Goal: Transaction & Acquisition: Purchase product/service

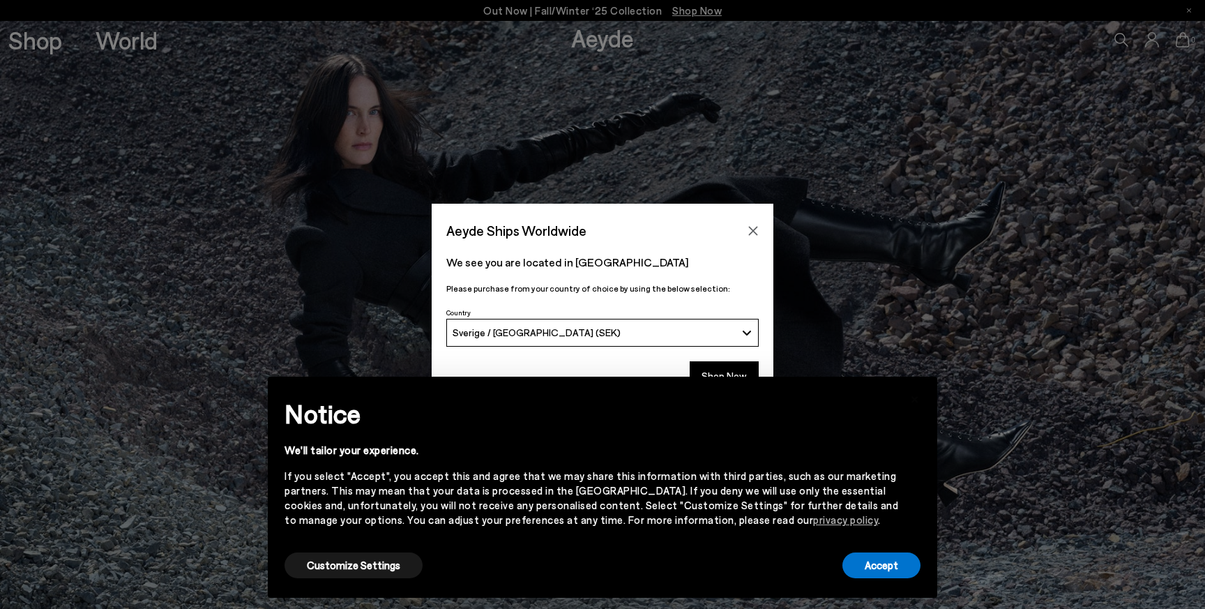
click at [719, 327] on div "Sverige / [GEOGRAPHIC_DATA] (SEK)" at bounding box center [595, 332] width 284 height 12
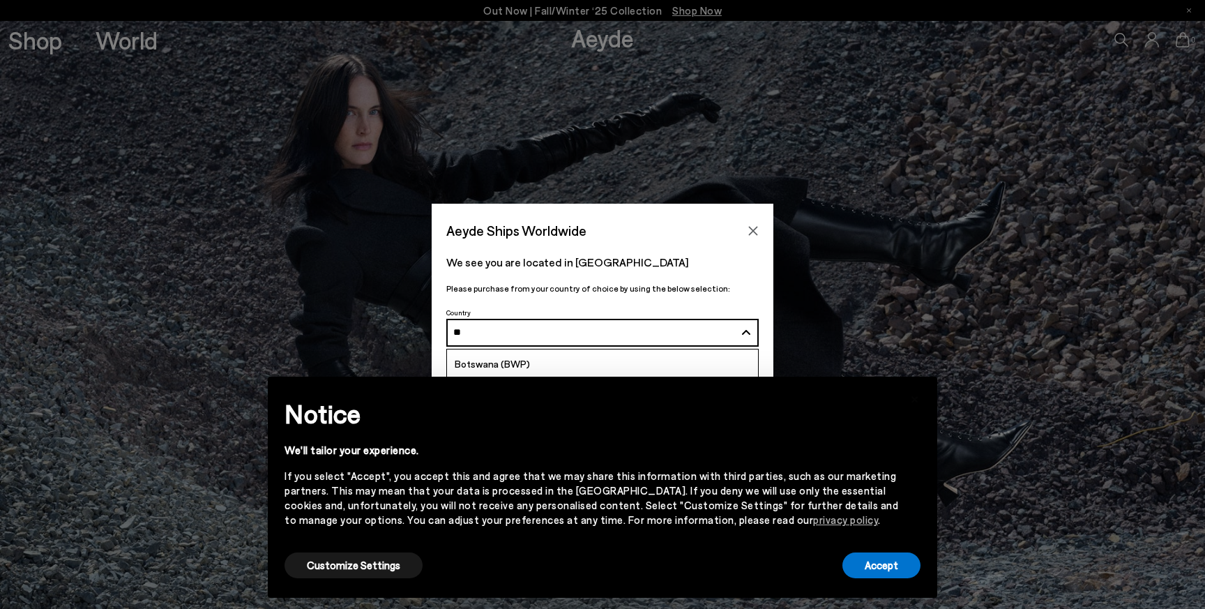
type input "**"
click at [489, 446] on span "[GEOGRAPHIC_DATA] (CHF)" at bounding box center [519, 447] width 128 height 12
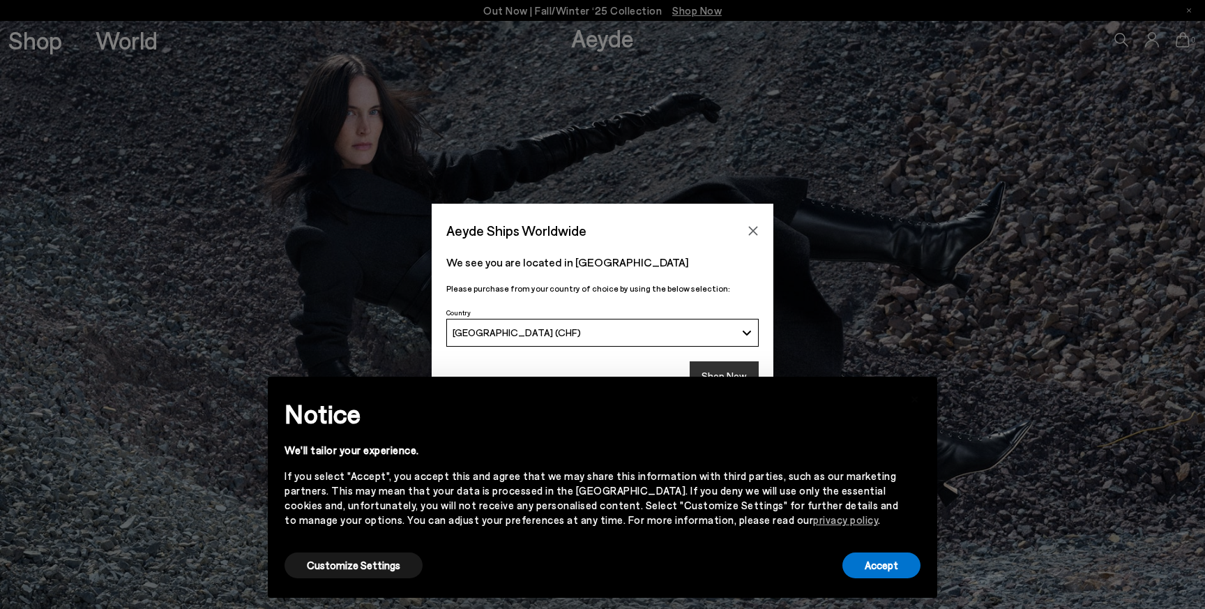
click at [738, 382] on button "Shop Now" at bounding box center [724, 375] width 69 height 29
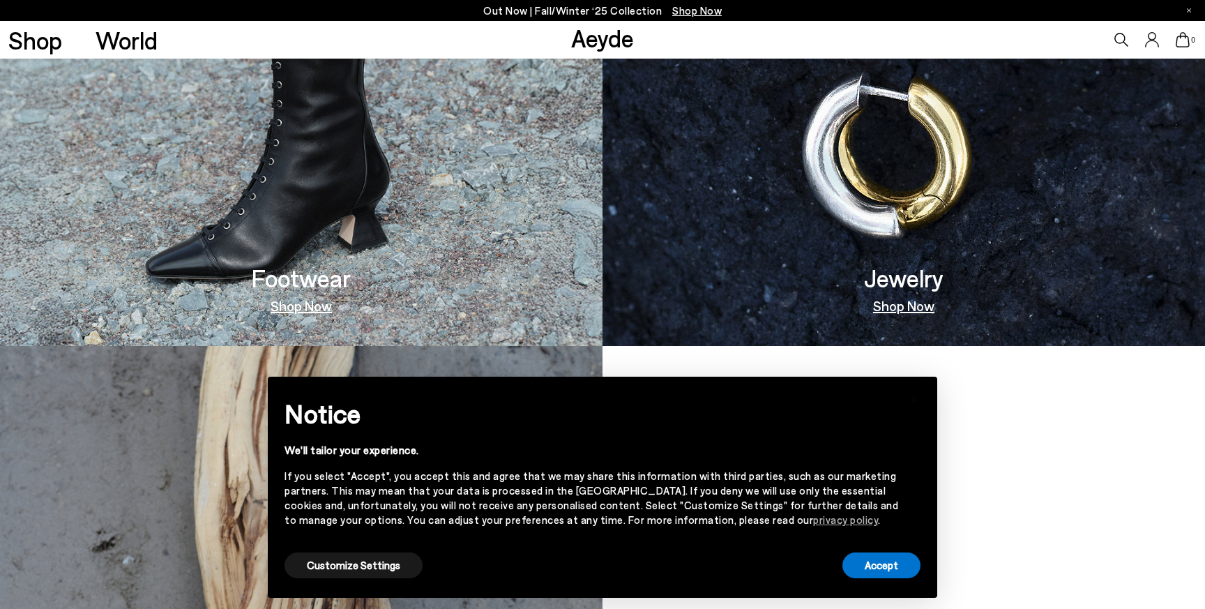
scroll to position [1209, 0]
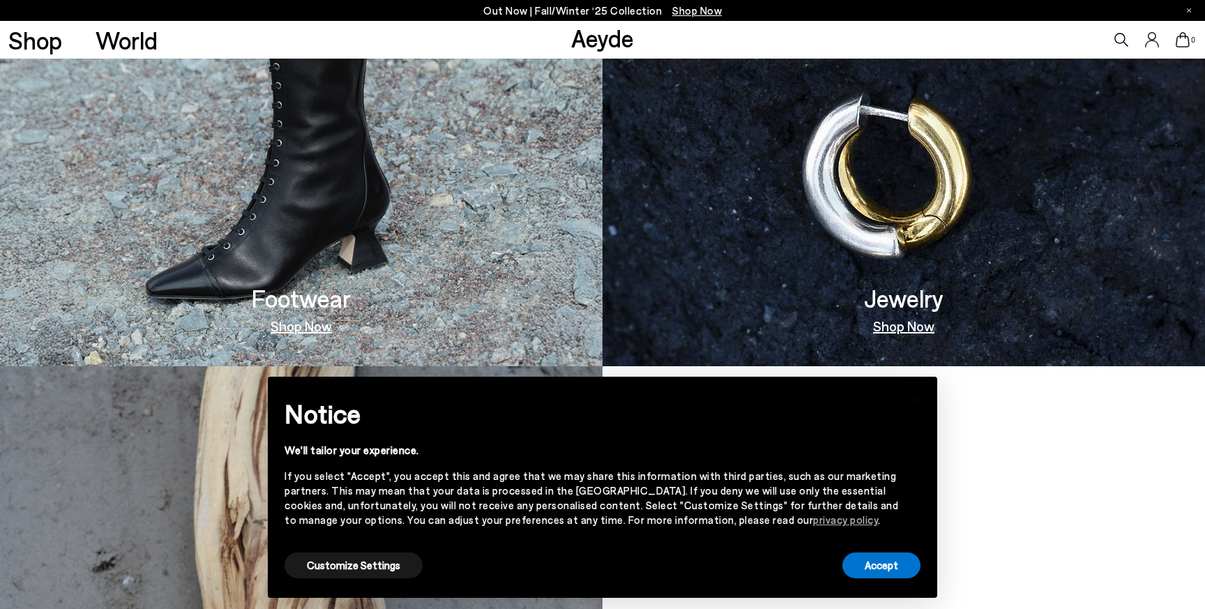
click at [315, 319] on link "Shop Now" at bounding box center [301, 326] width 61 height 14
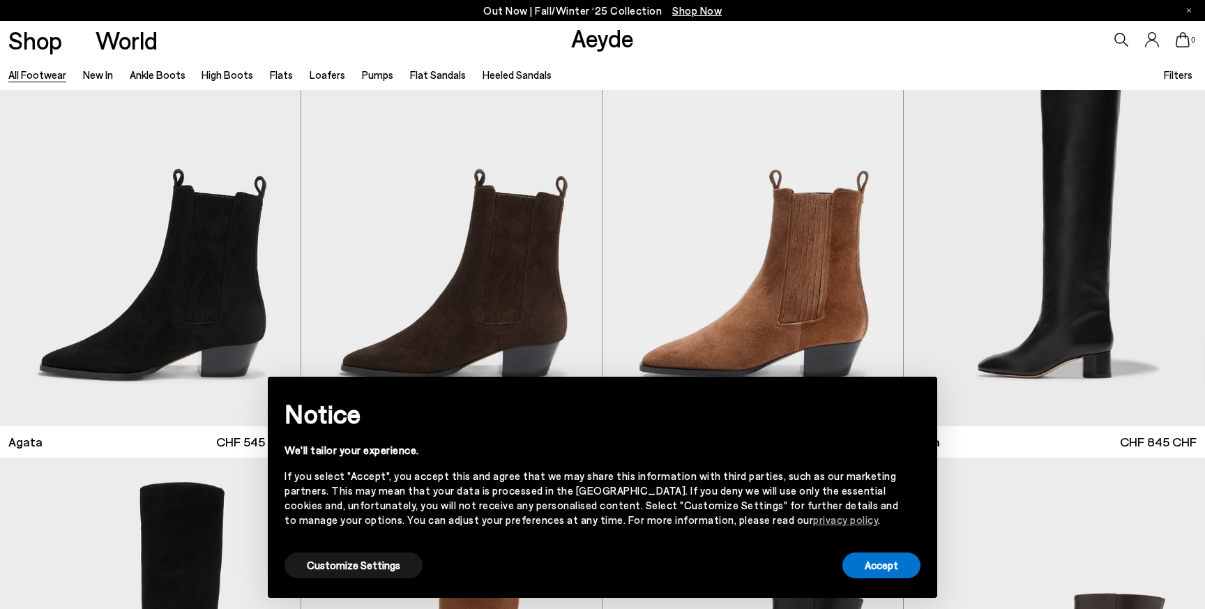
scroll to position [457, 0]
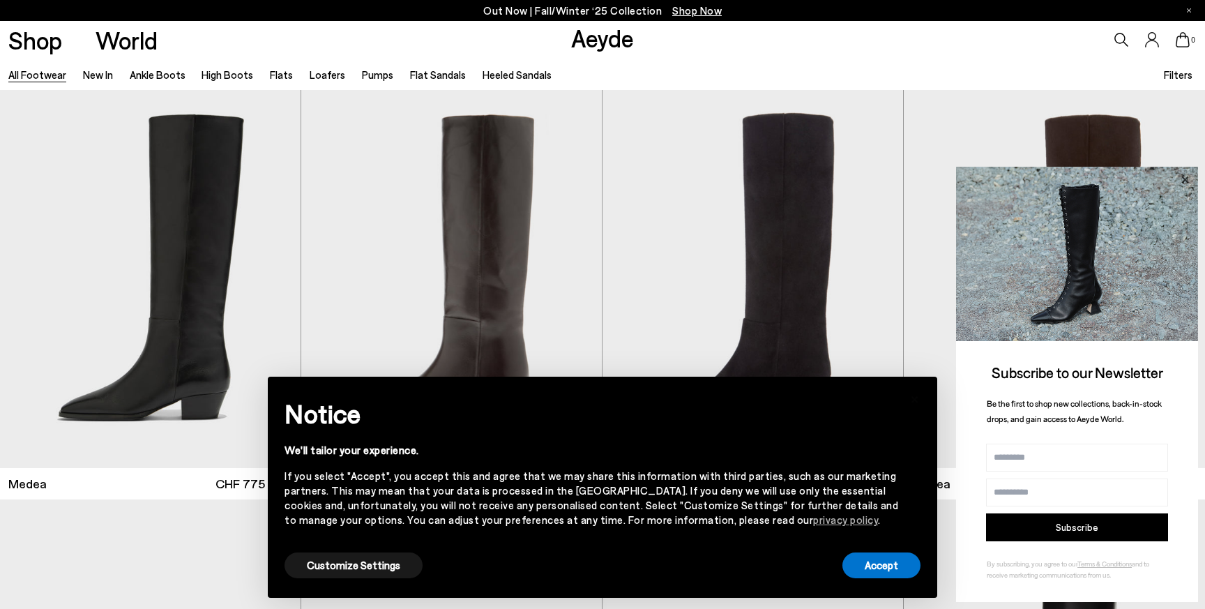
click at [1183, 179] on icon at bounding box center [1185, 180] width 18 height 18
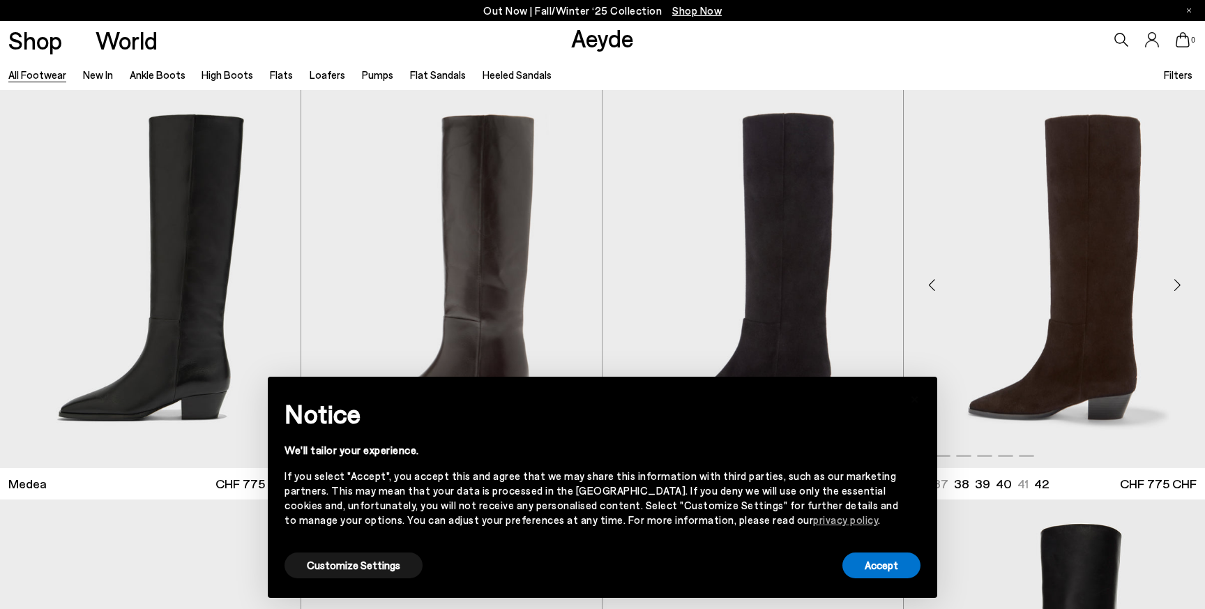
click at [1059, 252] on img "1 / 6" at bounding box center [1054, 279] width 301 height 378
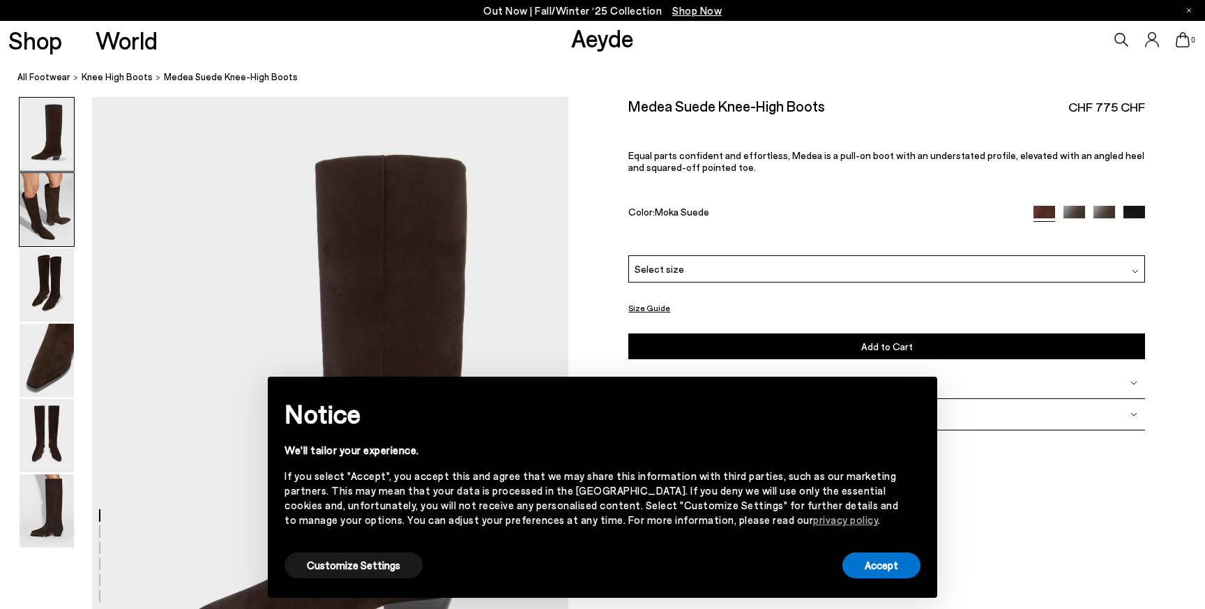
click at [28, 211] on img at bounding box center [47, 209] width 54 height 73
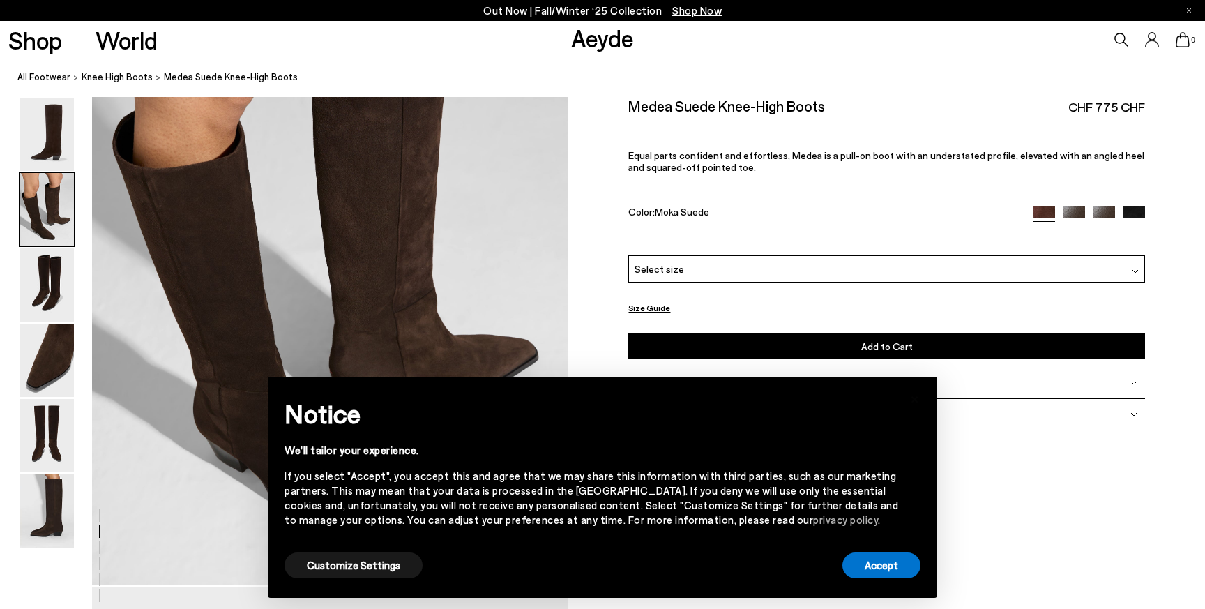
scroll to position [787, 0]
click at [48, 287] on img at bounding box center [47, 284] width 54 height 73
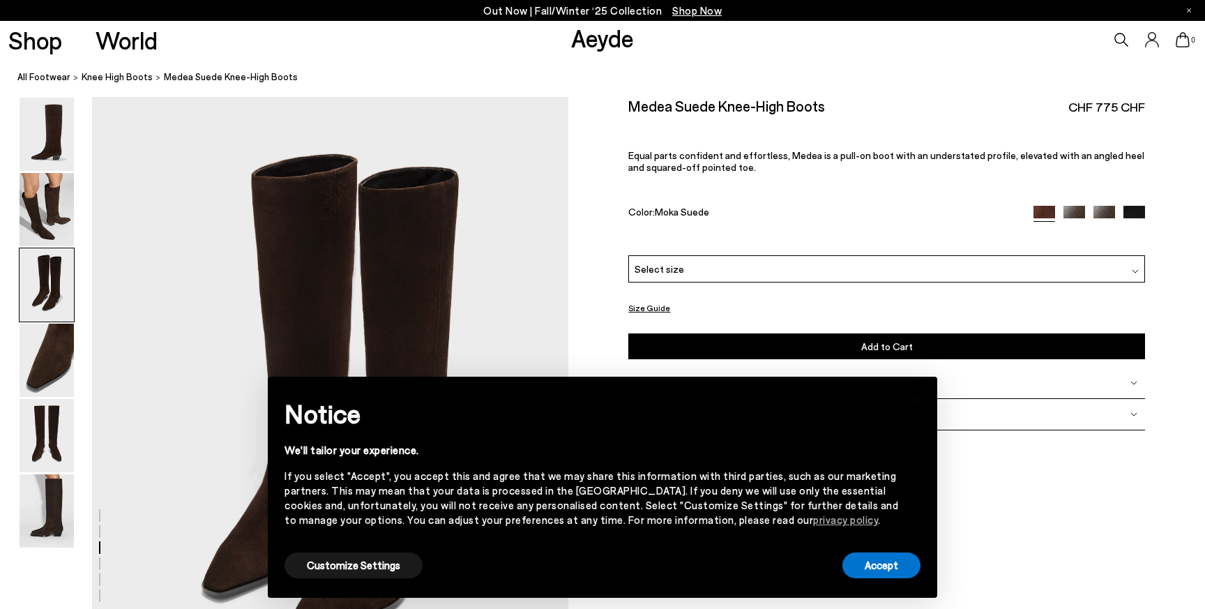
scroll to position [1275, 0]
click at [50, 344] on img at bounding box center [47, 360] width 54 height 73
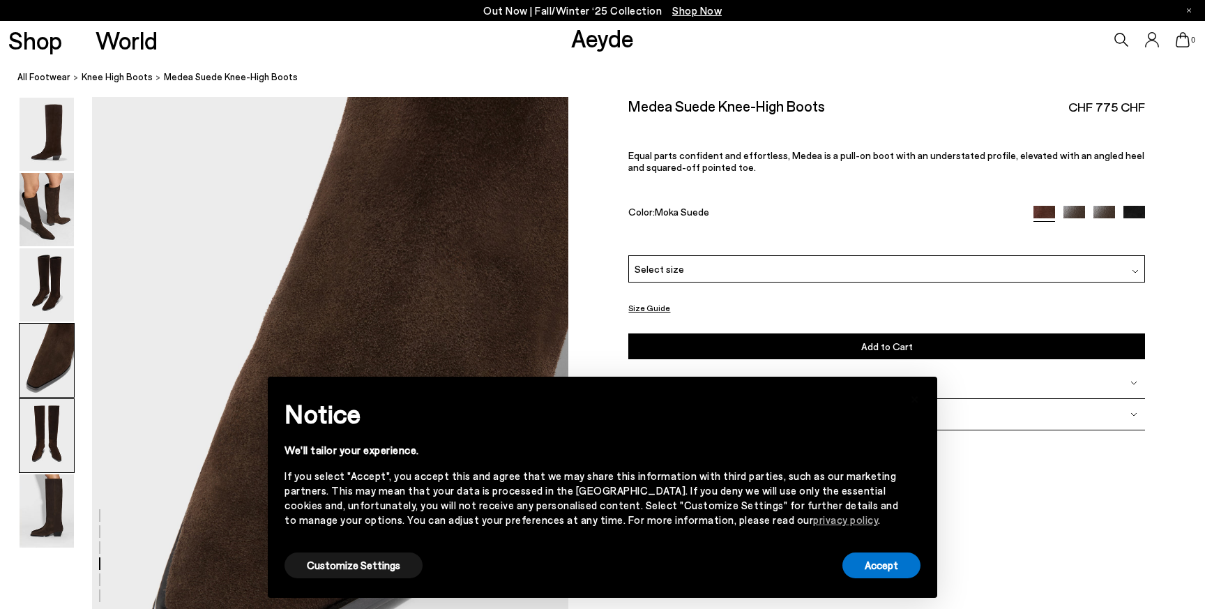
click at [47, 433] on img at bounding box center [47, 435] width 54 height 73
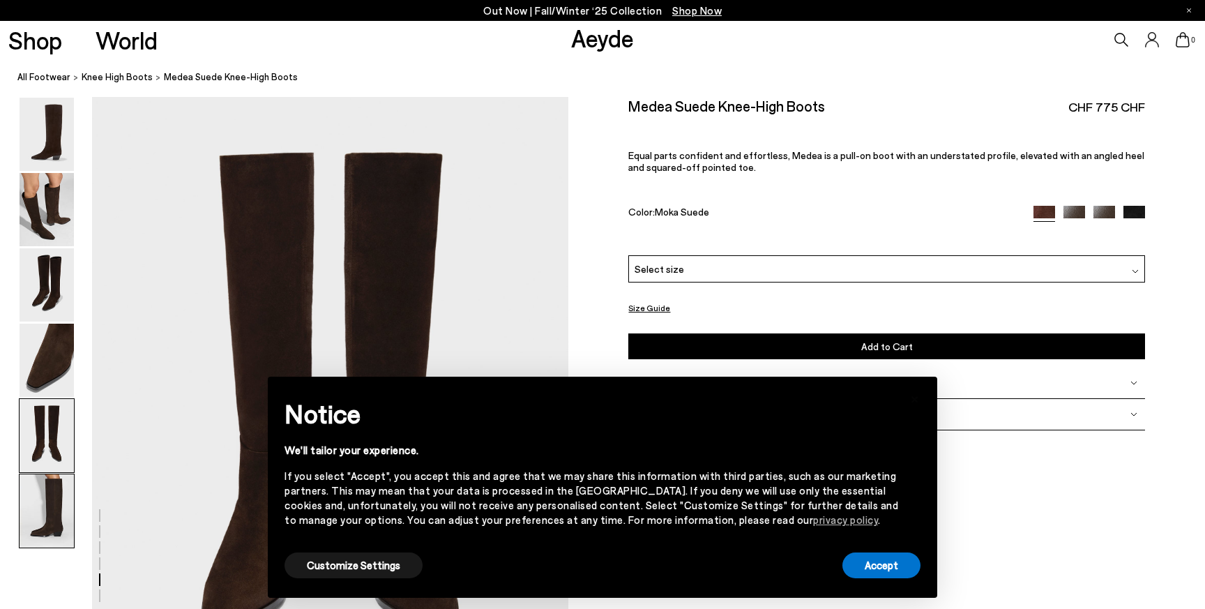
click at [40, 502] on img at bounding box center [47, 510] width 54 height 73
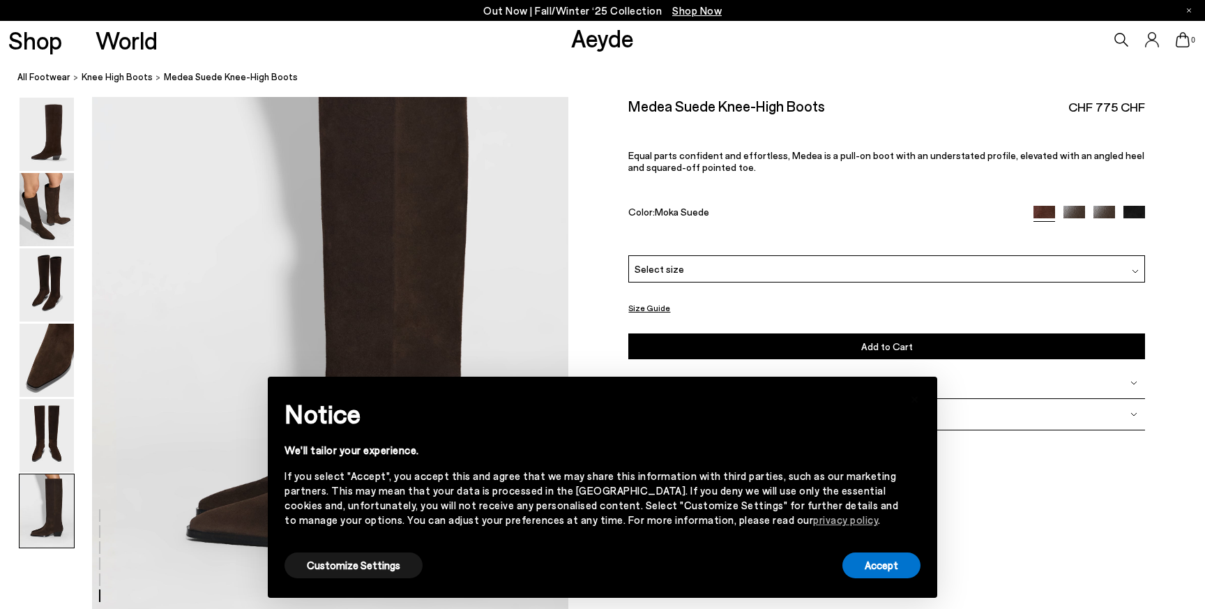
scroll to position [3283, 0]
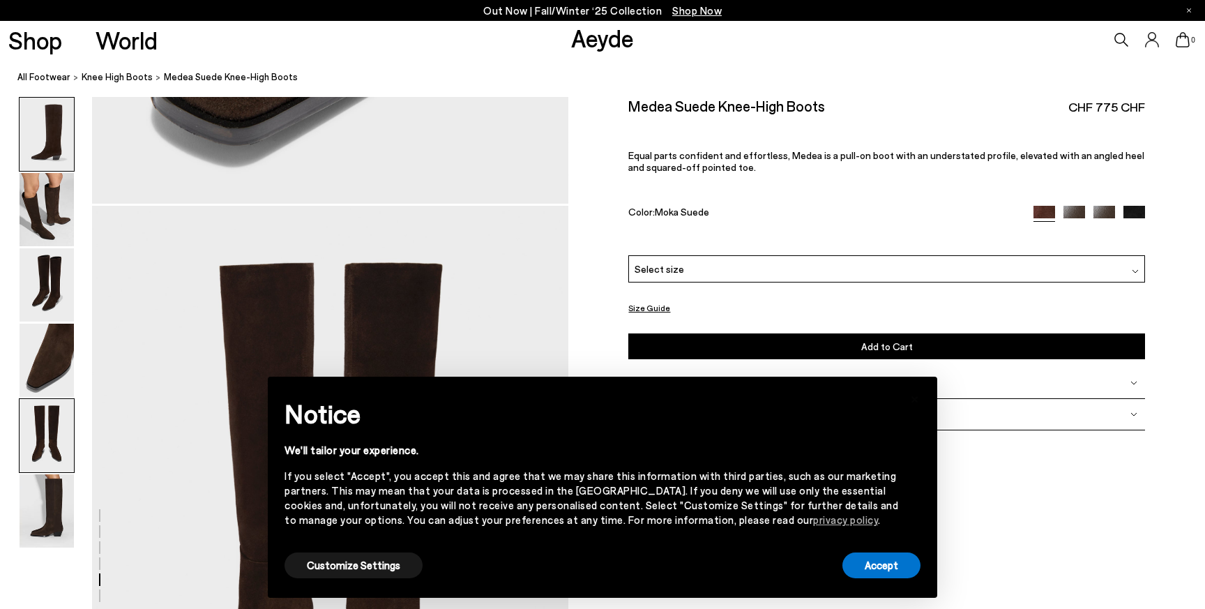
click at [43, 116] on img at bounding box center [47, 134] width 54 height 73
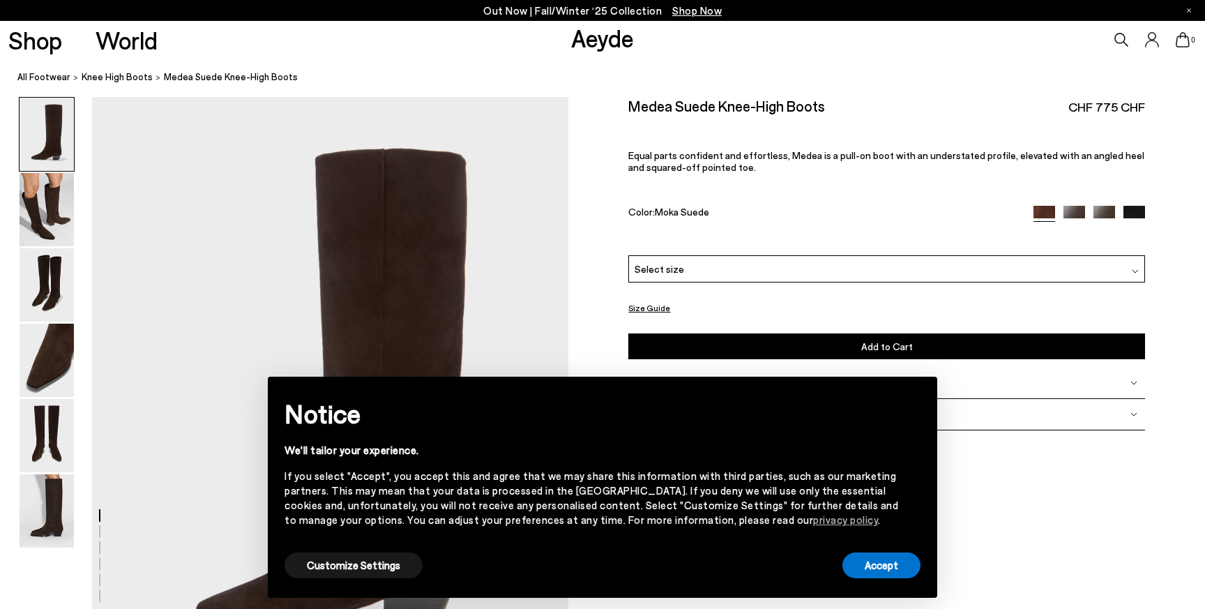
scroll to position [0, 0]
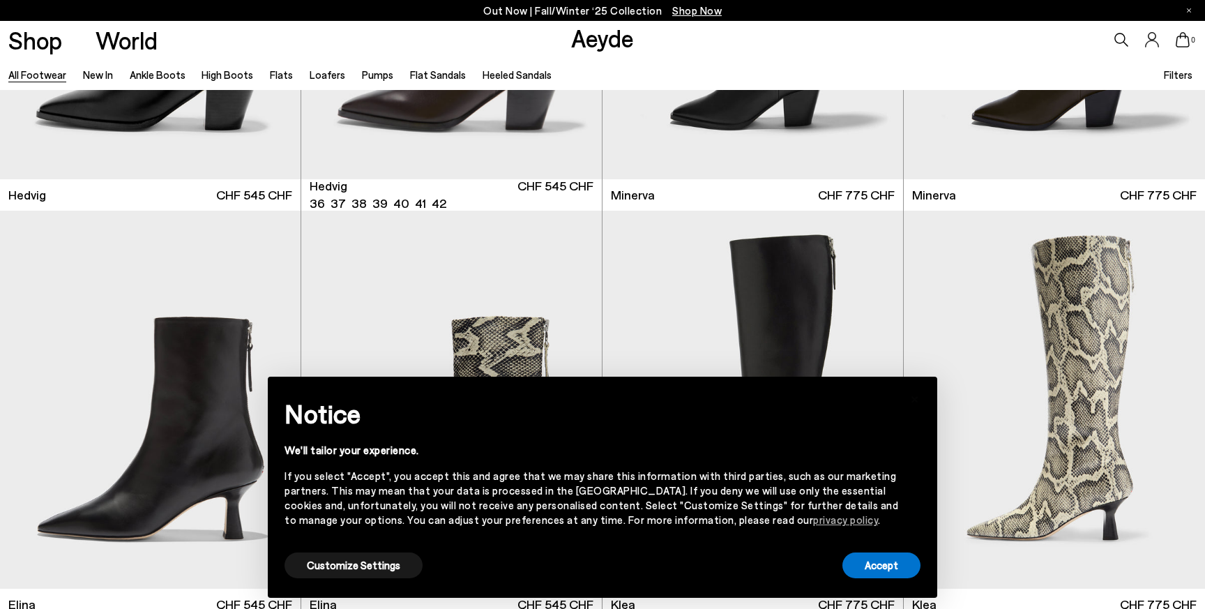
scroll to position [1529, 0]
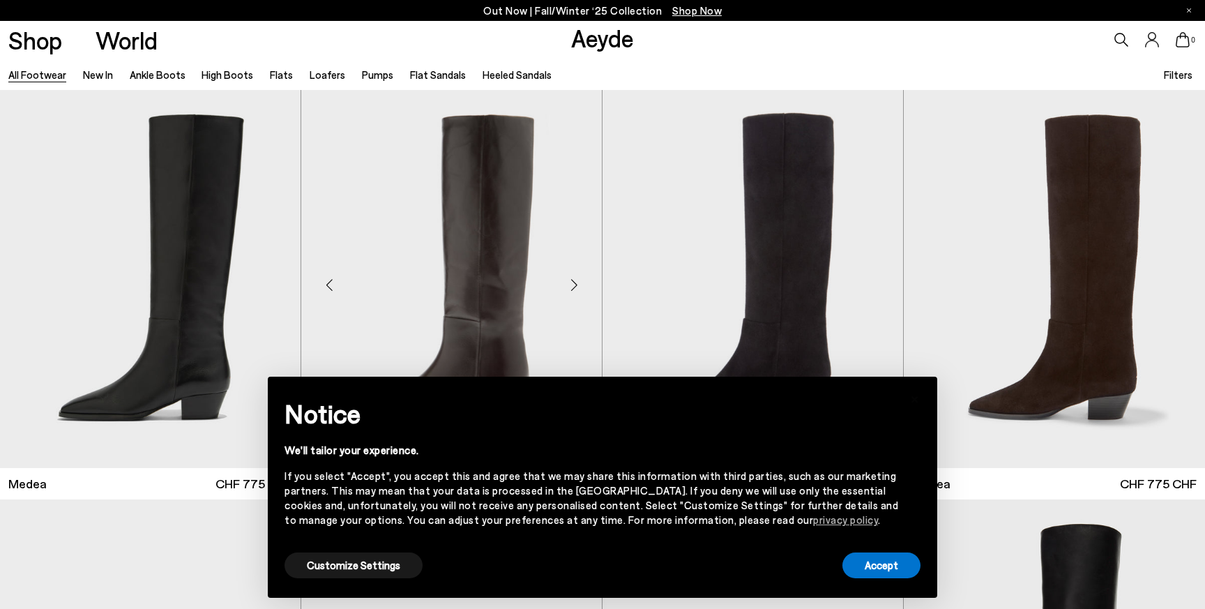
click at [572, 287] on div "Next slide" at bounding box center [574, 285] width 42 height 42
